Goal: Information Seeking & Learning: Compare options

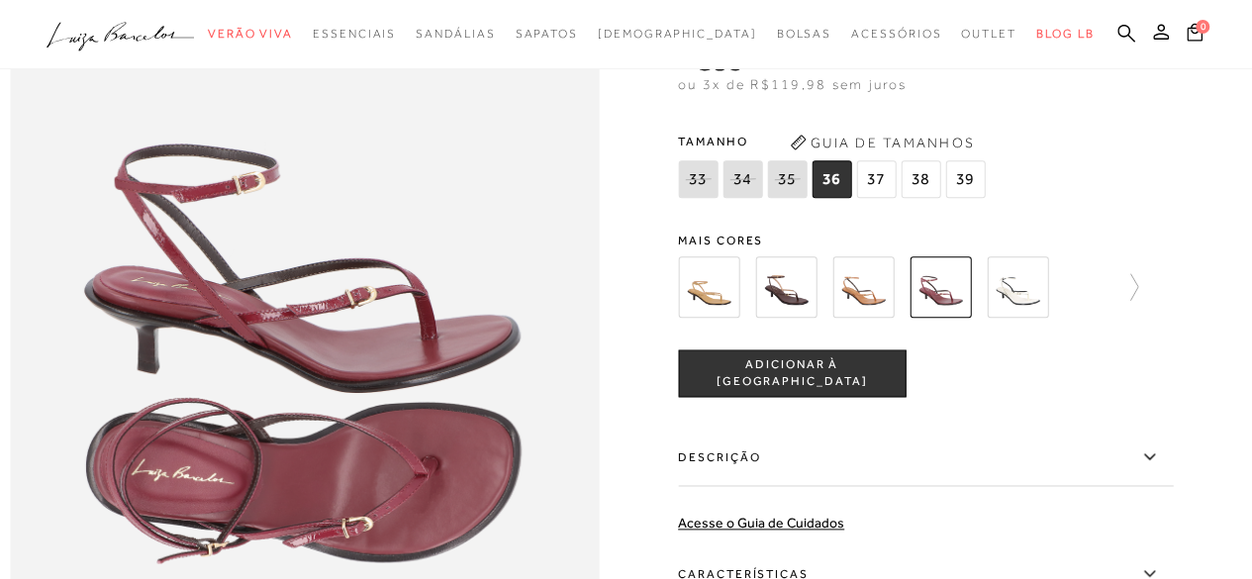
scroll to position [992, 0]
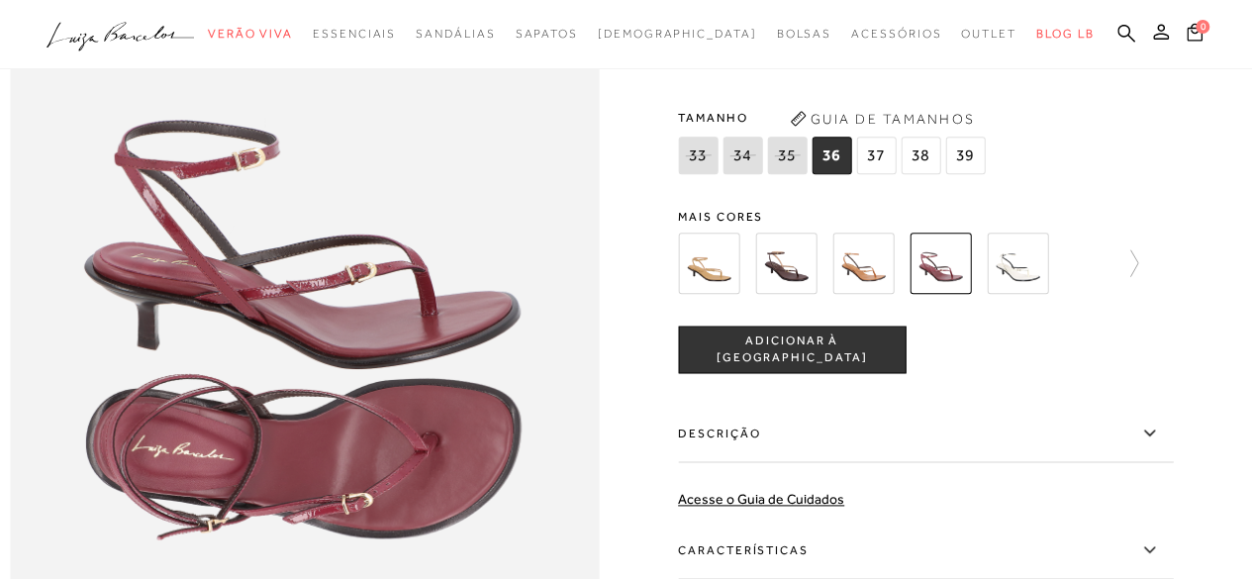
click at [789, 294] on img at bounding box center [785, 263] width 61 height 61
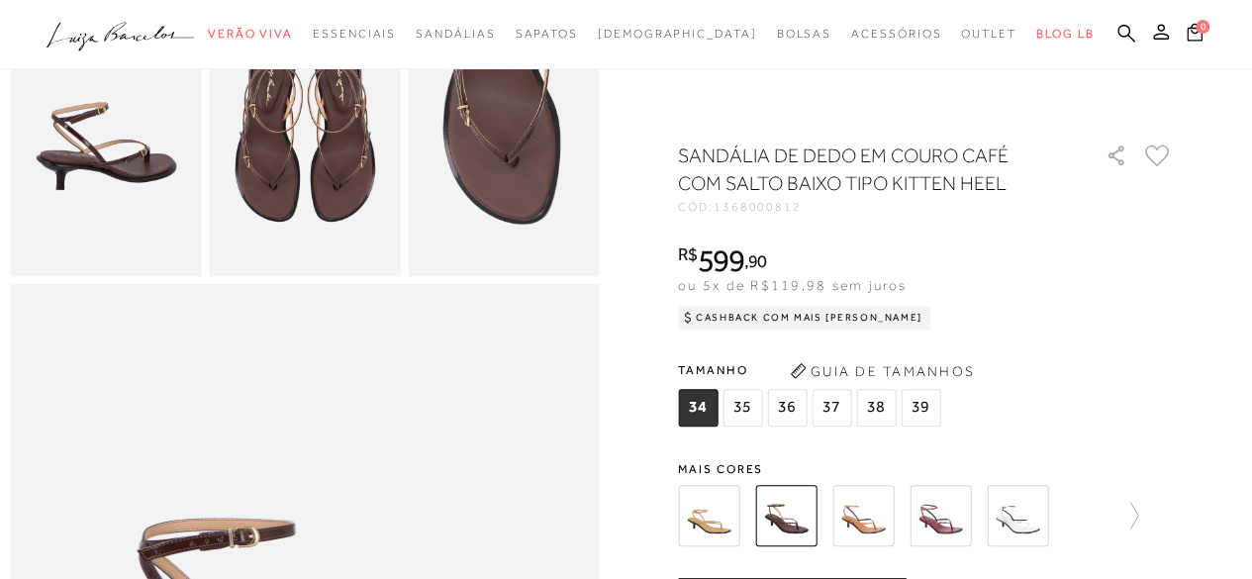
scroll to position [578, 0]
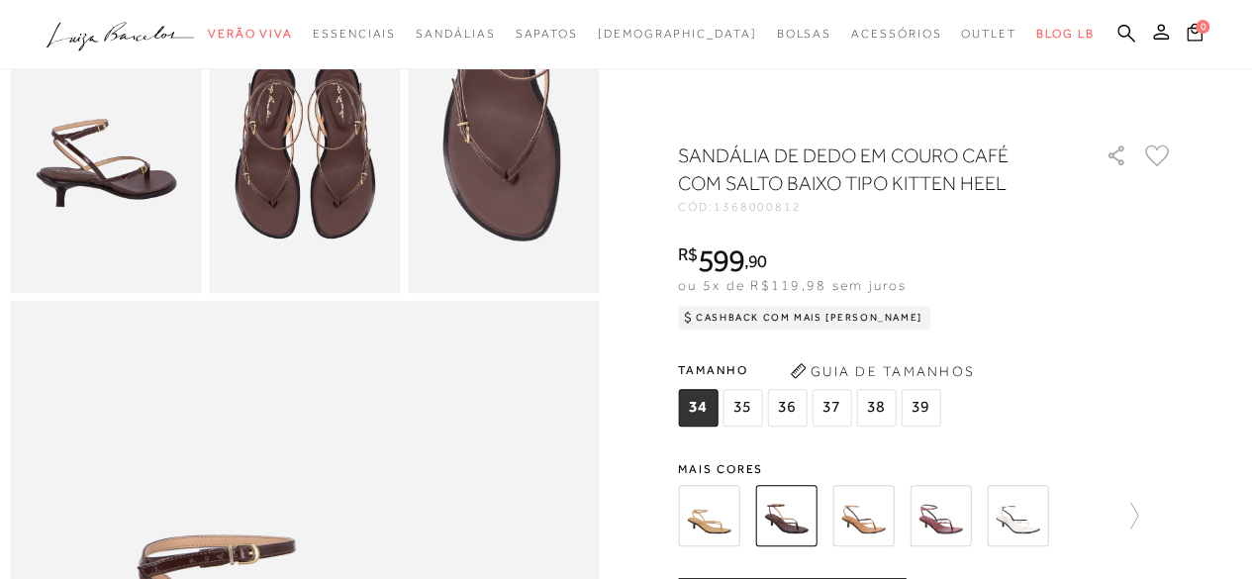
click at [1019, 516] on img at bounding box center [1017, 515] width 61 height 61
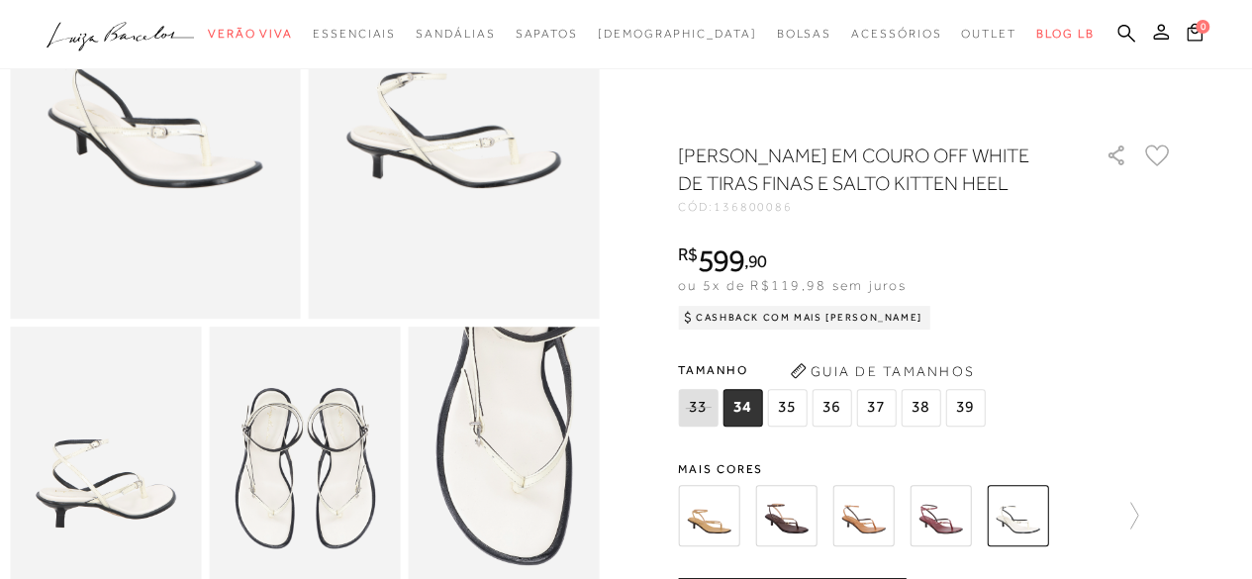
scroll to position [237, 0]
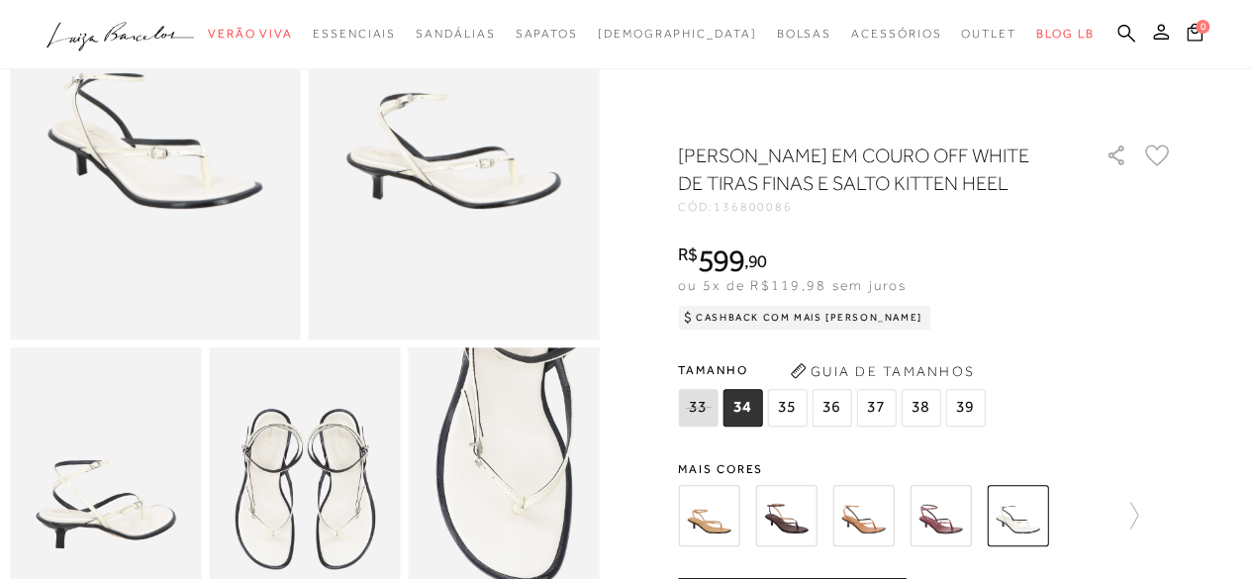
click at [716, 515] on img at bounding box center [708, 515] width 61 height 61
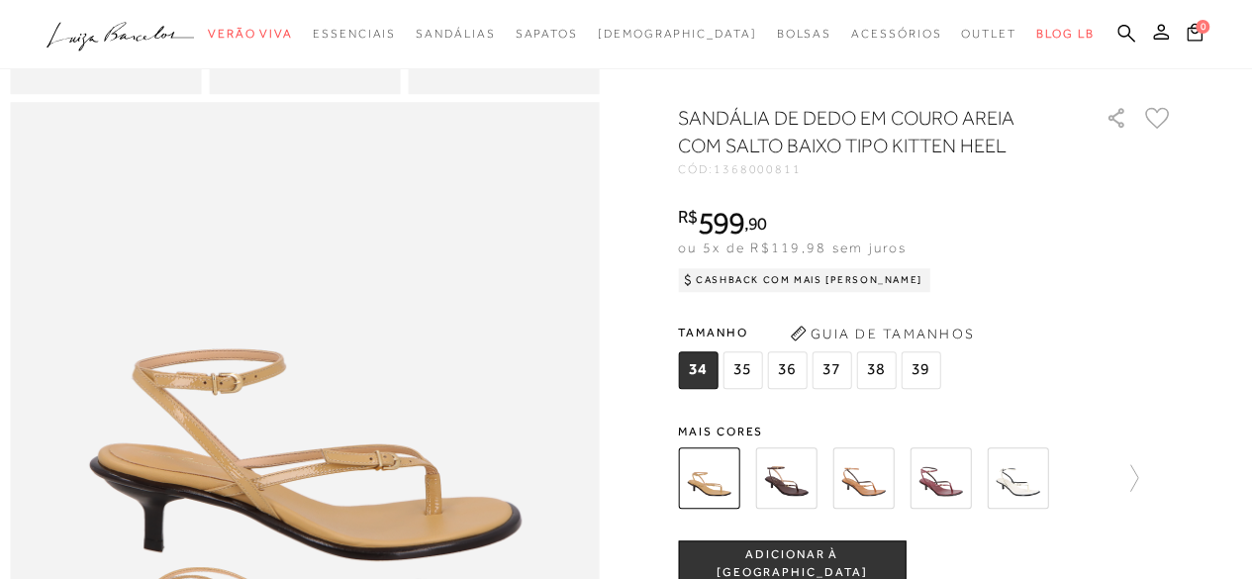
scroll to position [482, 0]
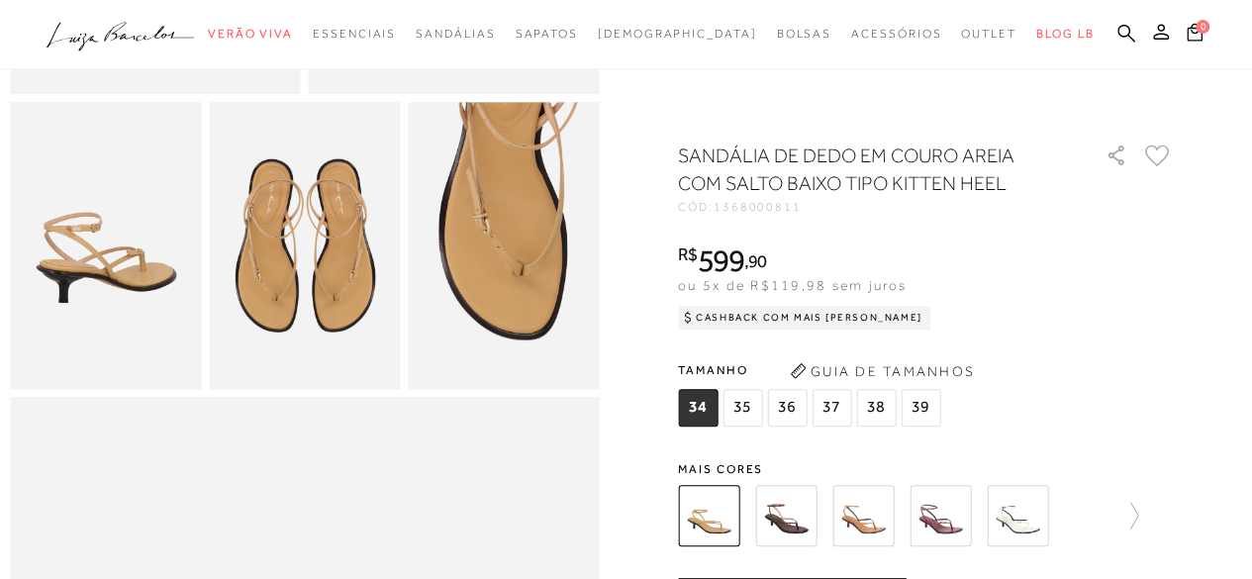
click at [865, 516] on img at bounding box center [862, 515] width 61 height 61
